Goal: Navigation & Orientation: Find specific page/section

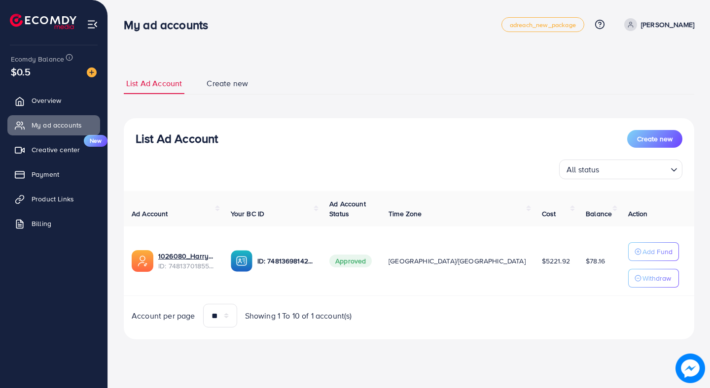
click at [57, 78] on div "$0.5" at bounding box center [54, 72] width 86 height 14
click at [49, 100] on span "Overview" at bounding box center [49, 101] width 30 height 10
click at [660, 26] on p "[PERSON_NAME]" at bounding box center [667, 25] width 53 height 12
click at [619, 83] on link "Log out" at bounding box center [647, 81] width 94 height 22
click at [61, 104] on span "Overview" at bounding box center [49, 101] width 30 height 10
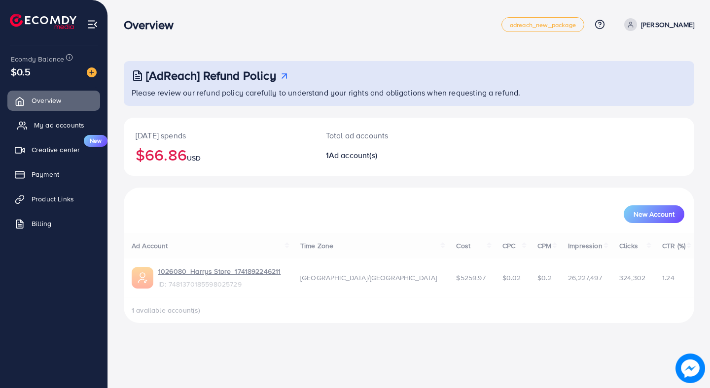
click at [61, 128] on span "My ad accounts" at bounding box center [59, 125] width 50 height 10
